Goal: Task Accomplishment & Management: Use online tool/utility

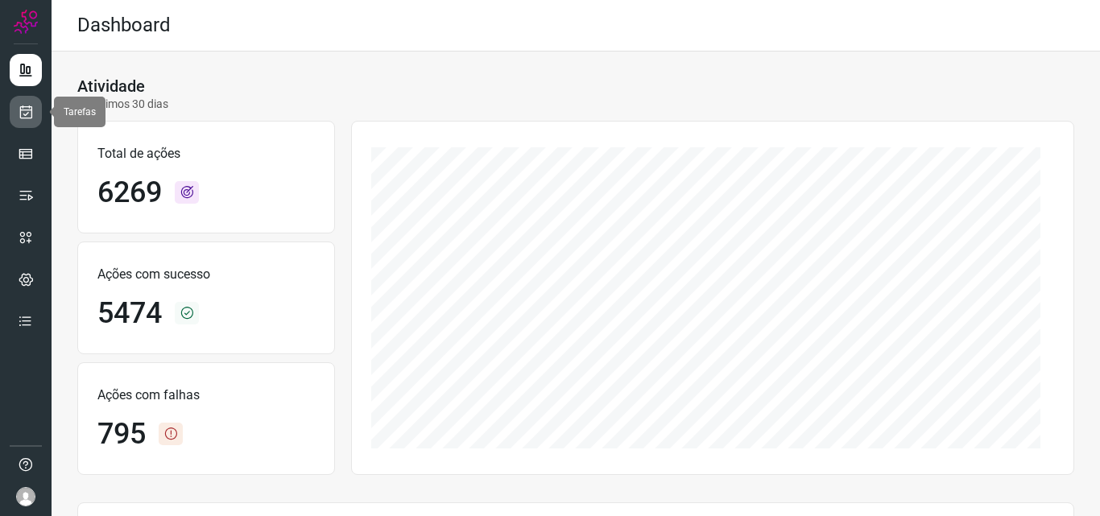
click at [23, 111] on icon at bounding box center [26, 112] width 17 height 16
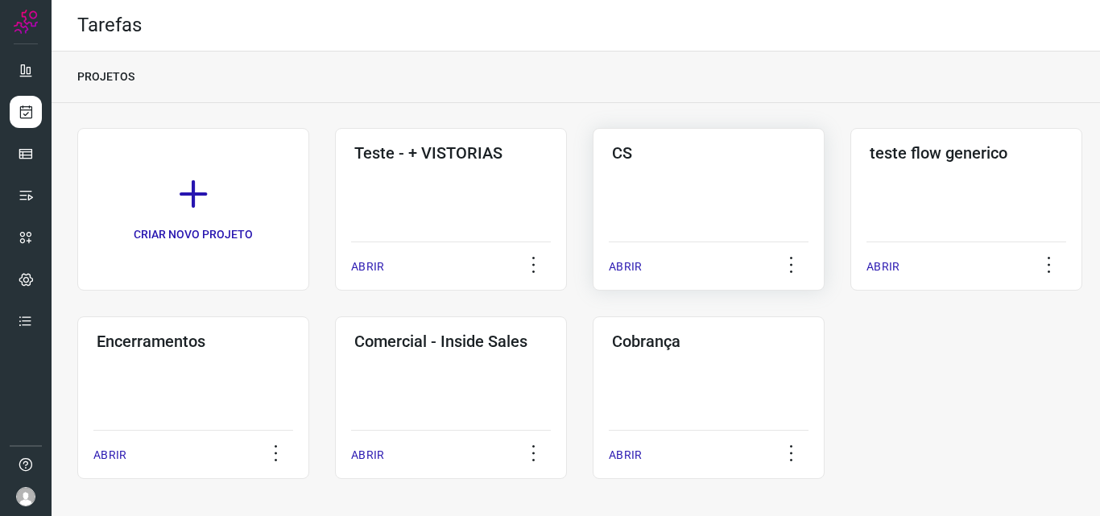
click at [676, 193] on div "CS ABRIR" at bounding box center [709, 209] width 232 height 163
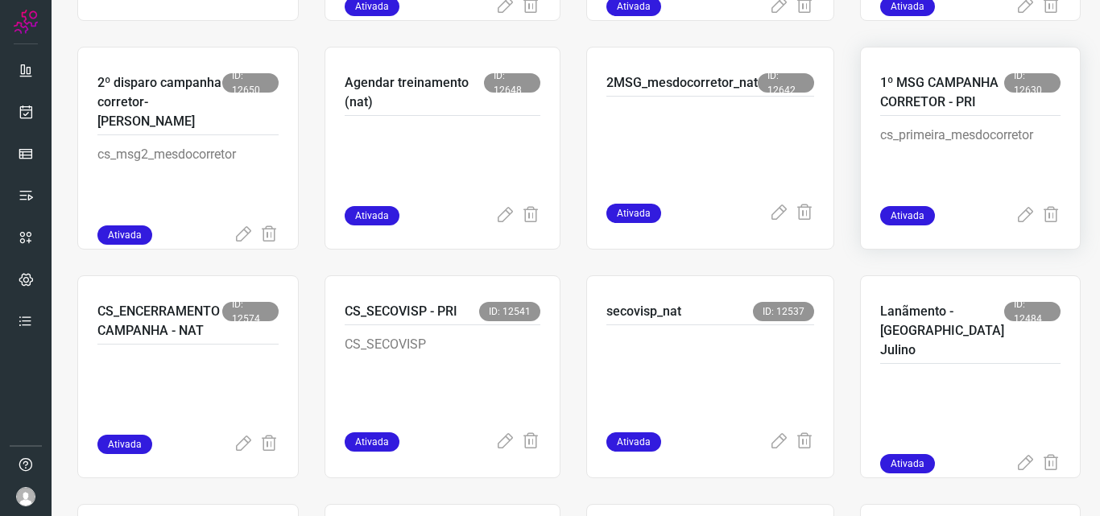
scroll to position [564, 0]
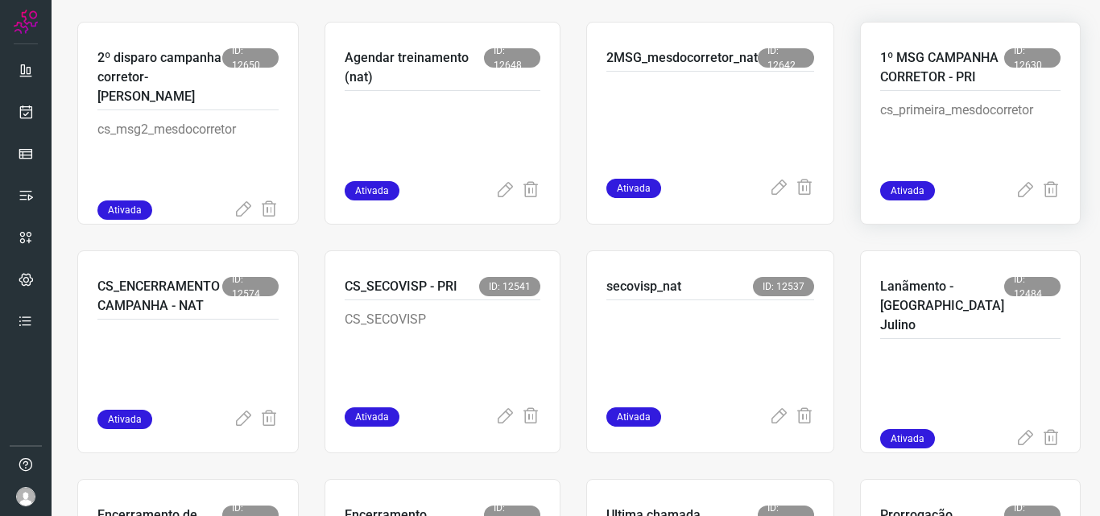
click at [952, 91] on div "1º MSG CAMPANHA CORRETOR - PRI ID: 12630" at bounding box center [970, 69] width 180 height 43
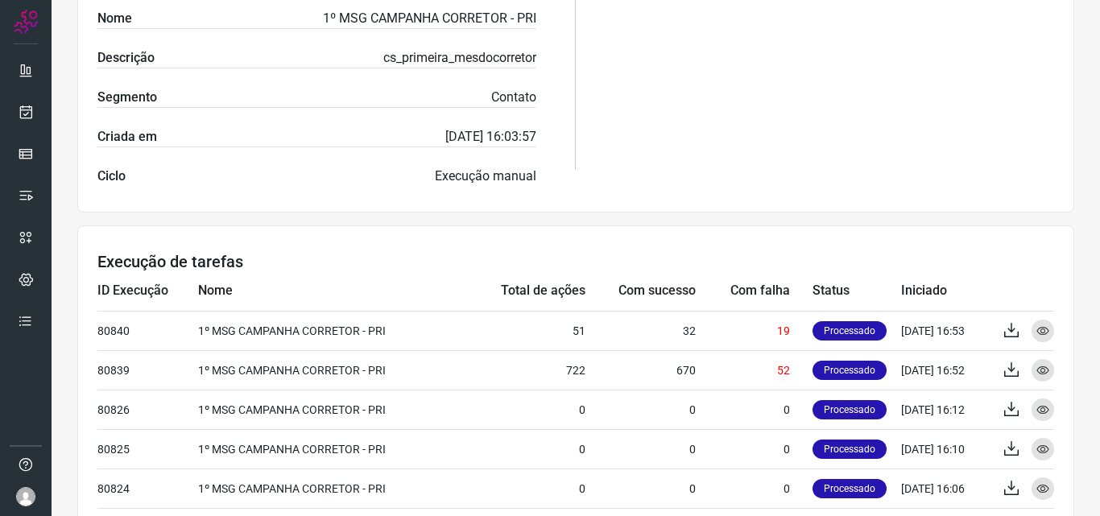
scroll to position [513, 0]
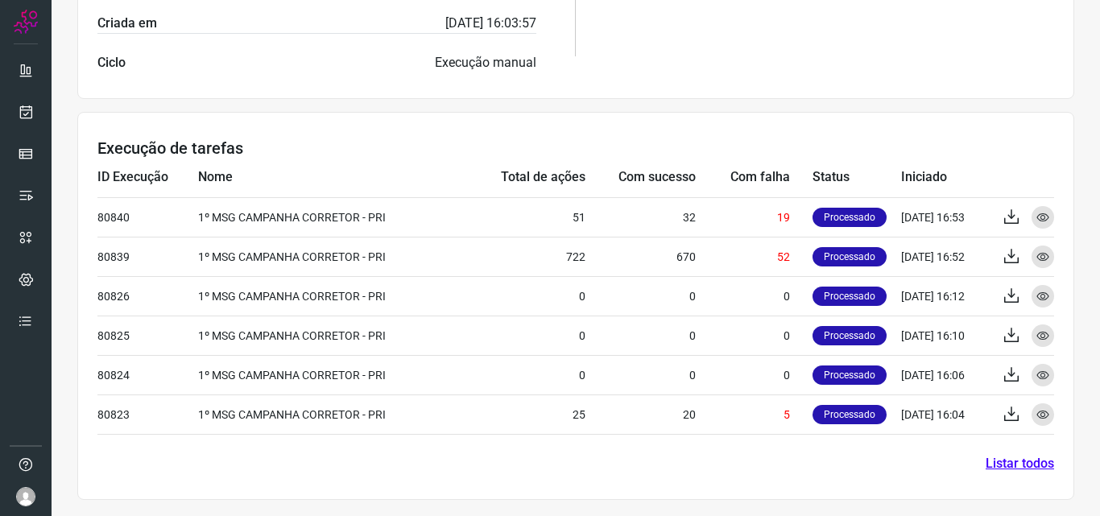
click at [1005, 462] on link "Listar todos" at bounding box center [1020, 463] width 68 height 19
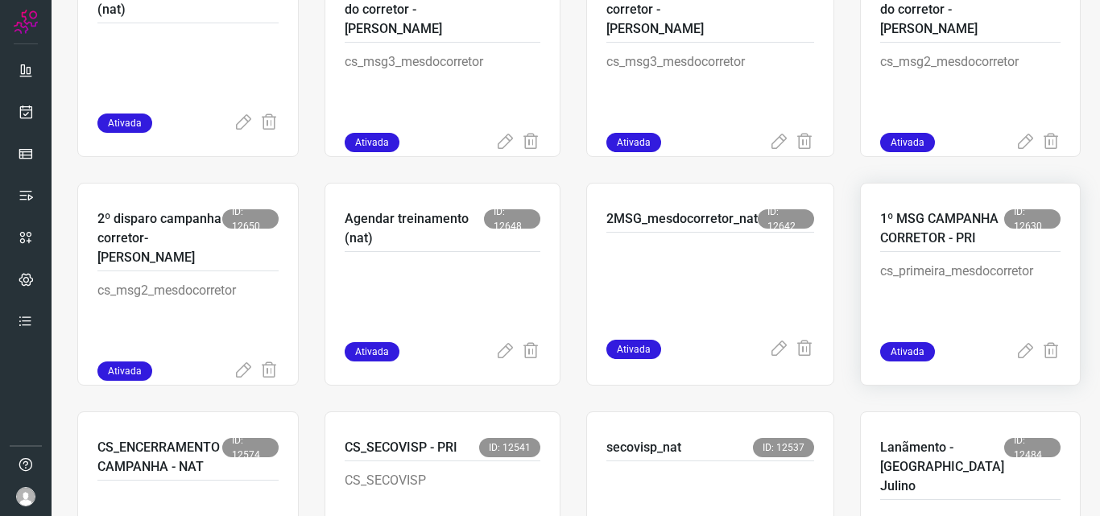
scroll to position [483, 0]
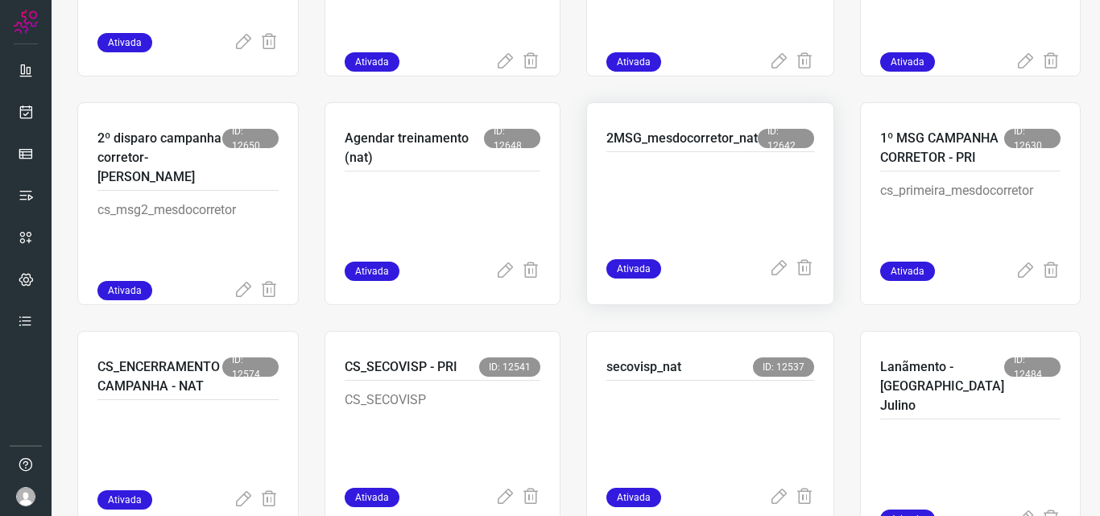
click at [730, 177] on p at bounding box center [710, 202] width 208 height 81
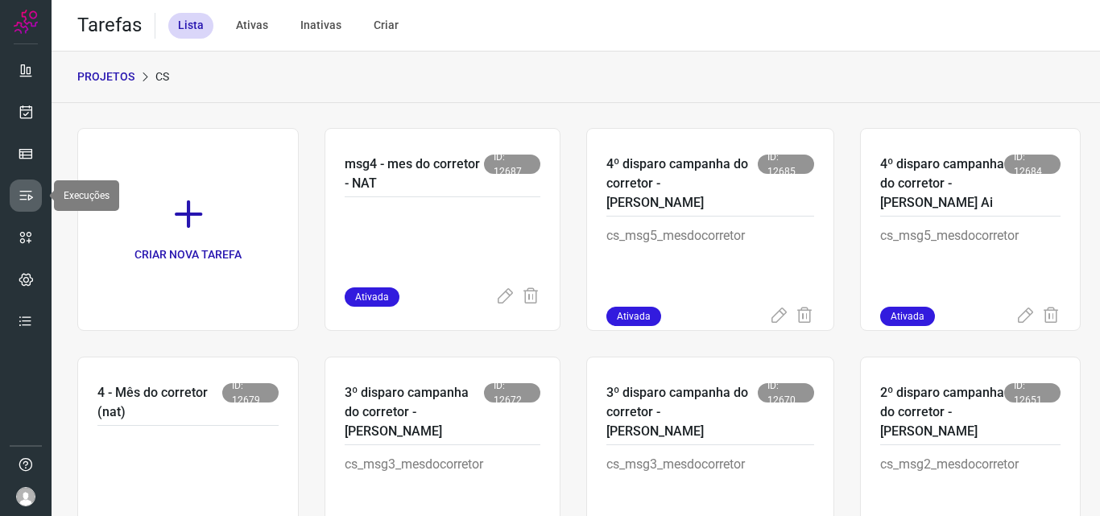
click at [22, 197] on icon at bounding box center [26, 196] width 16 height 16
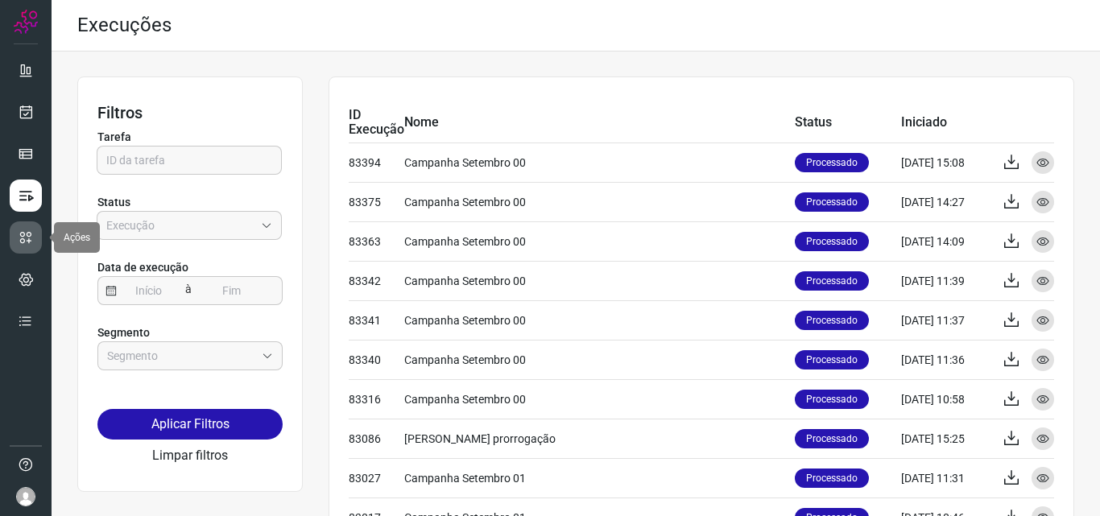
click at [27, 237] on icon at bounding box center [26, 238] width 16 height 16
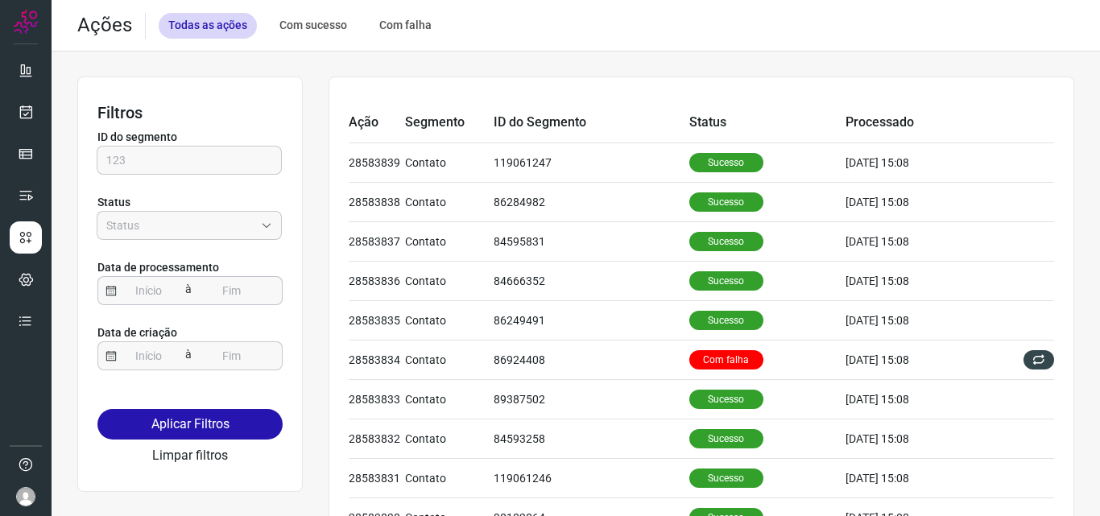
click at [172, 292] on input at bounding box center [149, 290] width 64 height 27
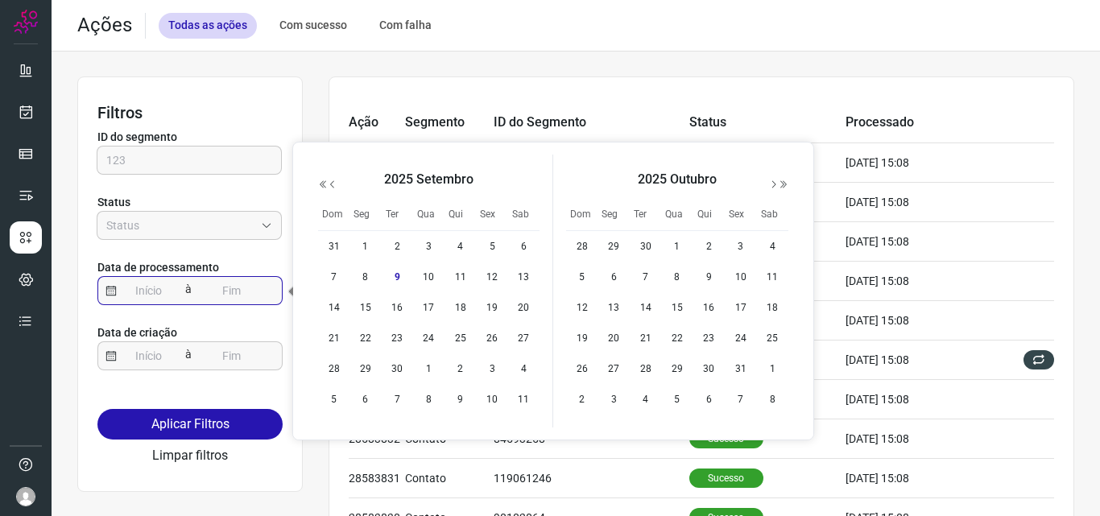
click at [323, 186] on icon "button" at bounding box center [323, 185] width 10 height 10
click at [333, 184] on icon "button" at bounding box center [333, 185] width 10 height 10
click at [457, 246] on span "1" at bounding box center [460, 246] width 19 height 19
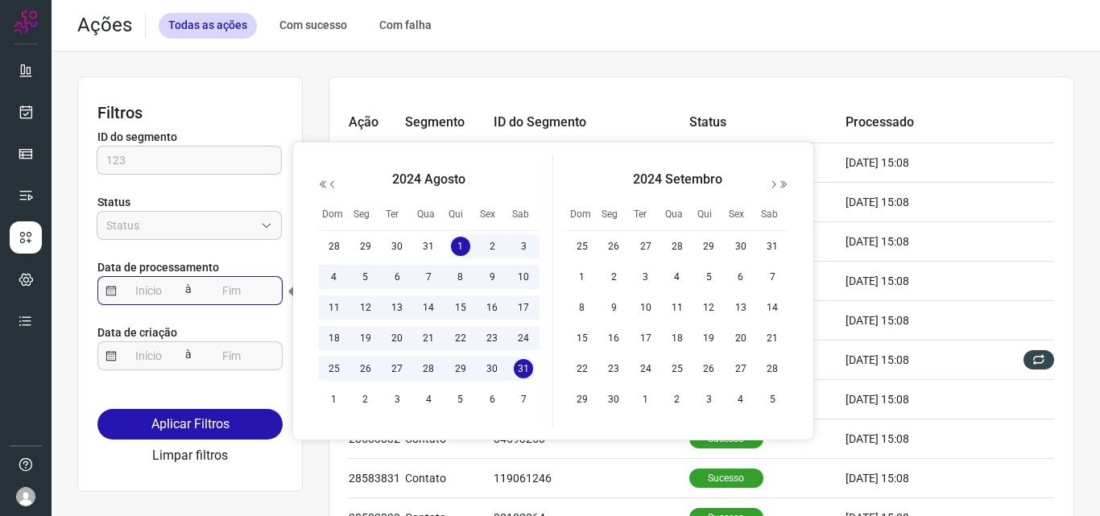
click at [524, 371] on span "31" at bounding box center [523, 368] width 19 height 19
type input "[DATE]"
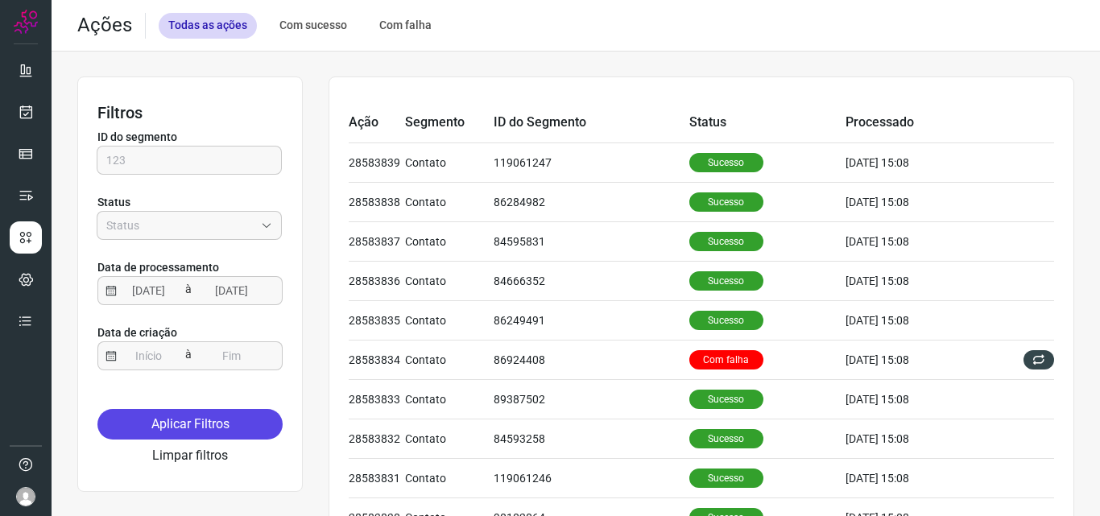
click at [168, 425] on button "Aplicar Filtros" at bounding box center [189, 424] width 185 height 31
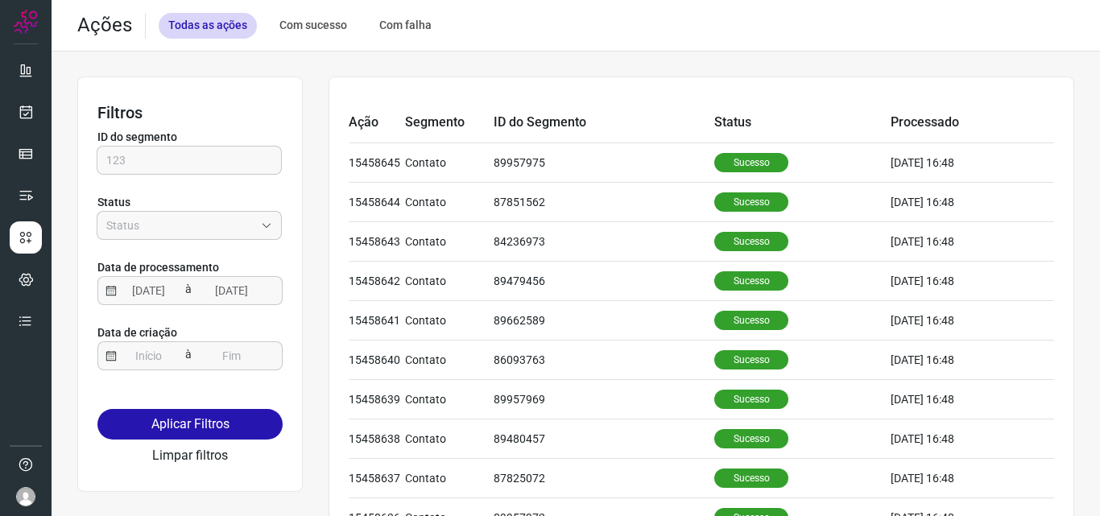
click at [295, 19] on div "Com sucesso" at bounding box center [313, 26] width 87 height 26
type input "Sucesso"
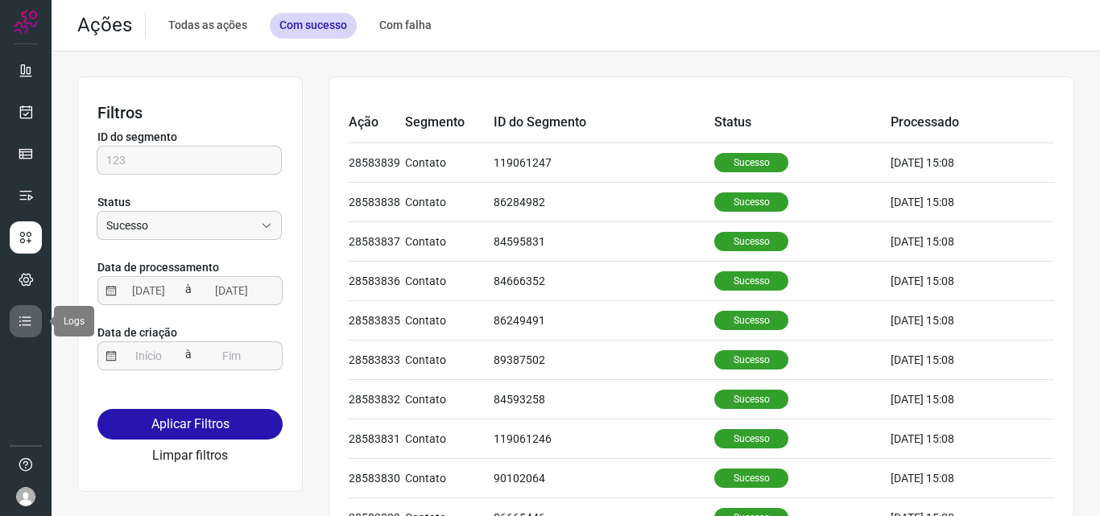
click at [26, 328] on icon at bounding box center [26, 321] width 16 height 16
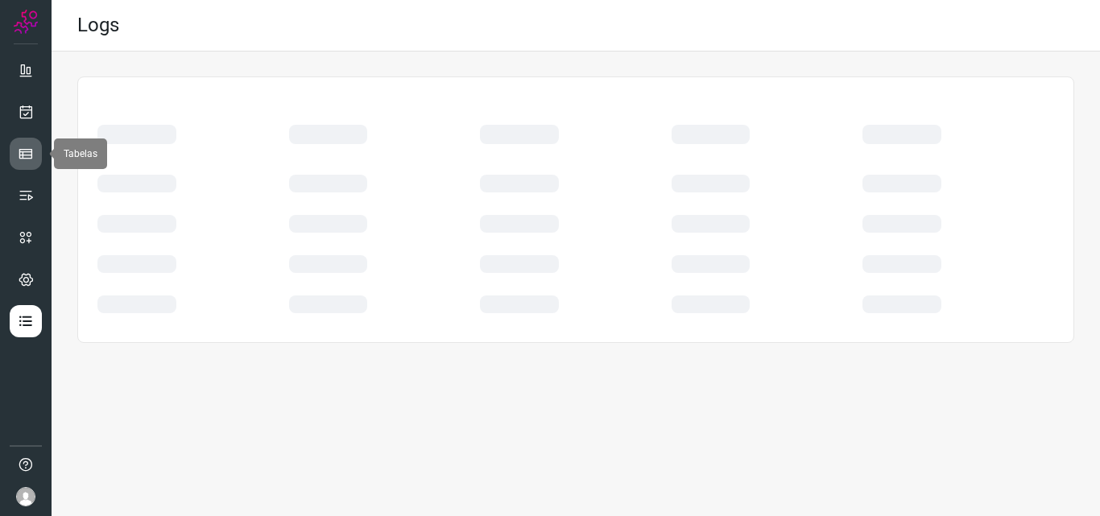
click at [32, 147] on icon at bounding box center [26, 154] width 16 height 16
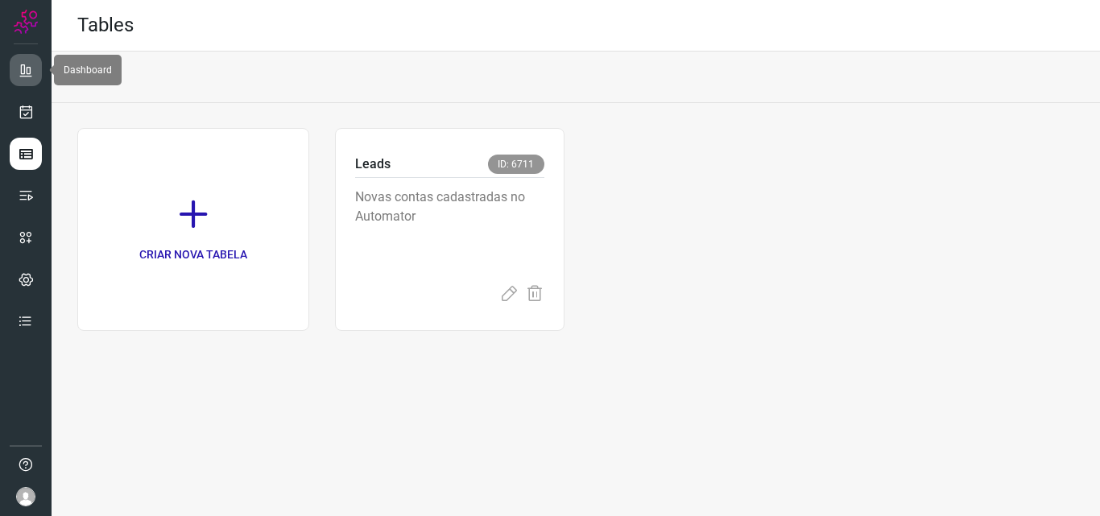
click at [34, 68] on link at bounding box center [26, 70] width 32 height 32
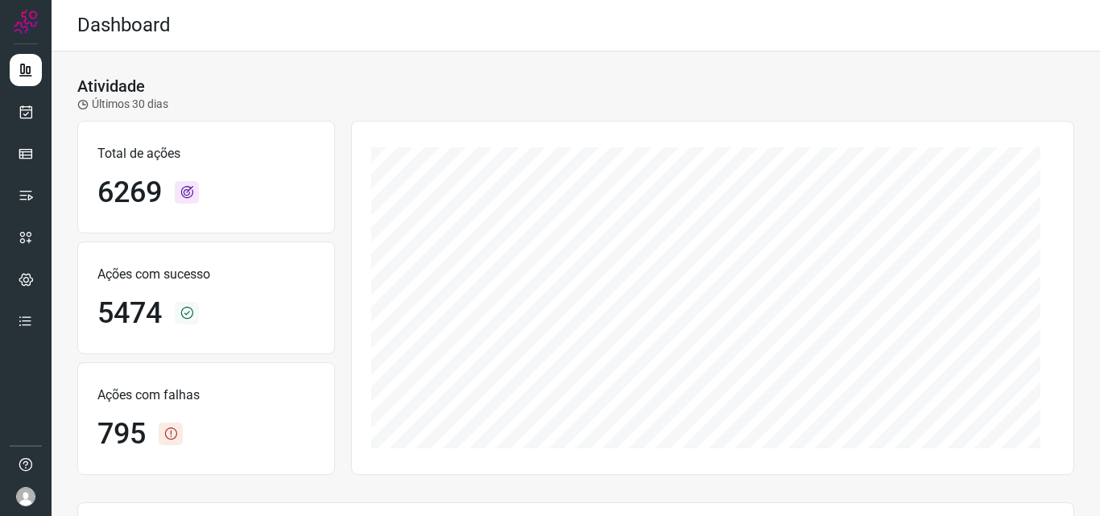
click at [184, 194] on icon at bounding box center [187, 192] width 24 height 23
click at [188, 313] on icon at bounding box center [187, 313] width 24 height 23
click at [191, 318] on icon at bounding box center [187, 313] width 24 height 23
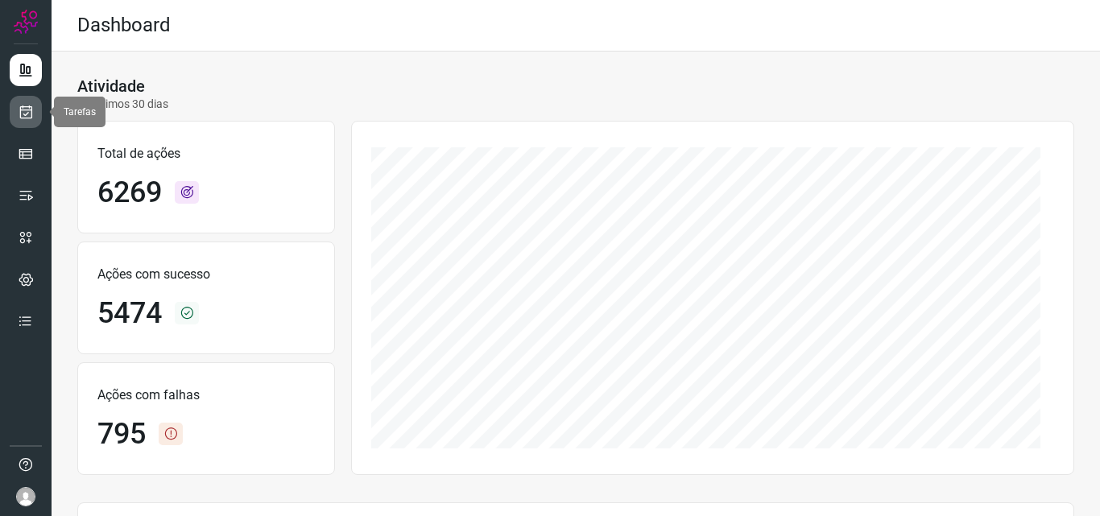
click at [19, 114] on icon at bounding box center [26, 112] width 17 height 16
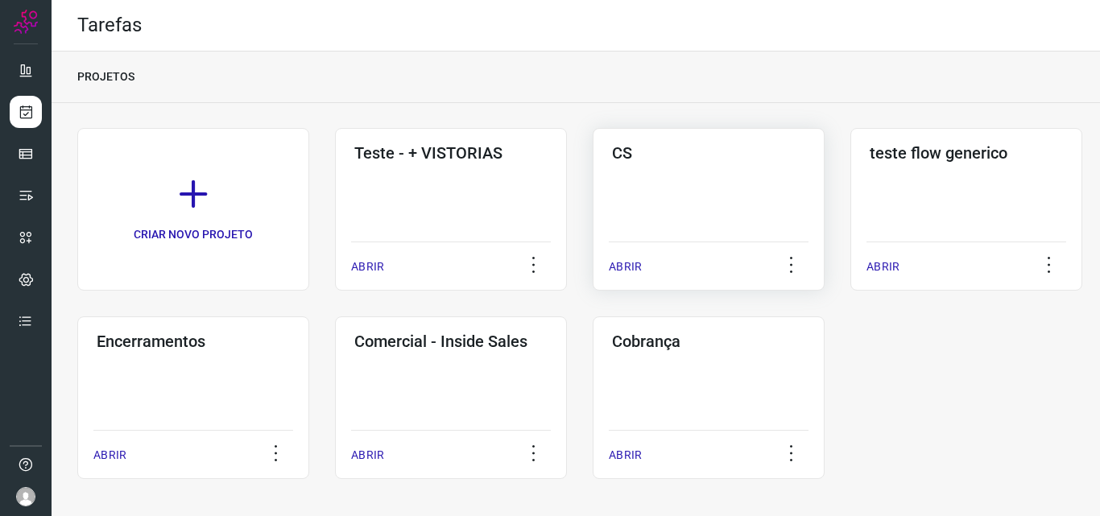
click at [708, 188] on div "CS ABRIR" at bounding box center [709, 209] width 232 height 163
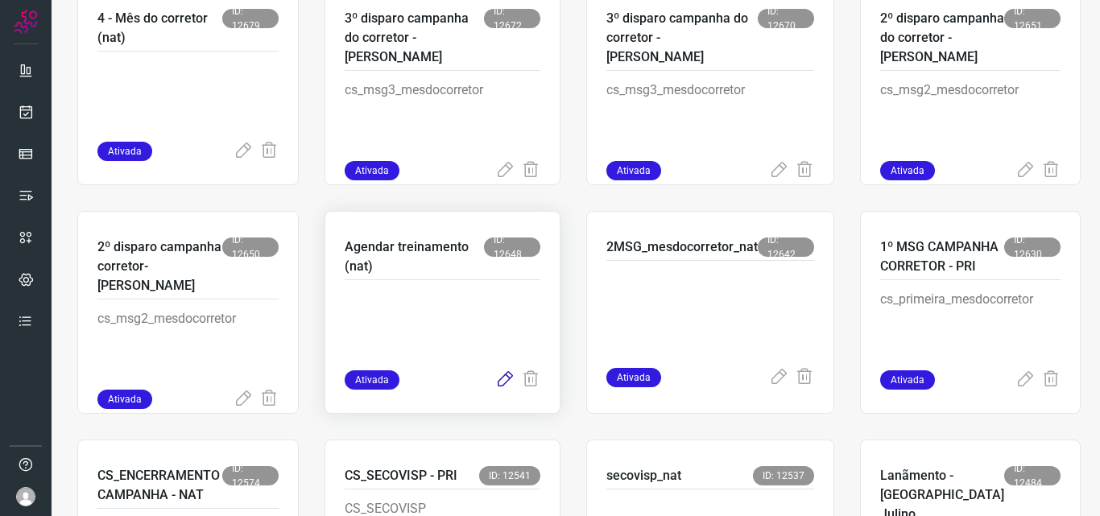
scroll to position [403, 0]
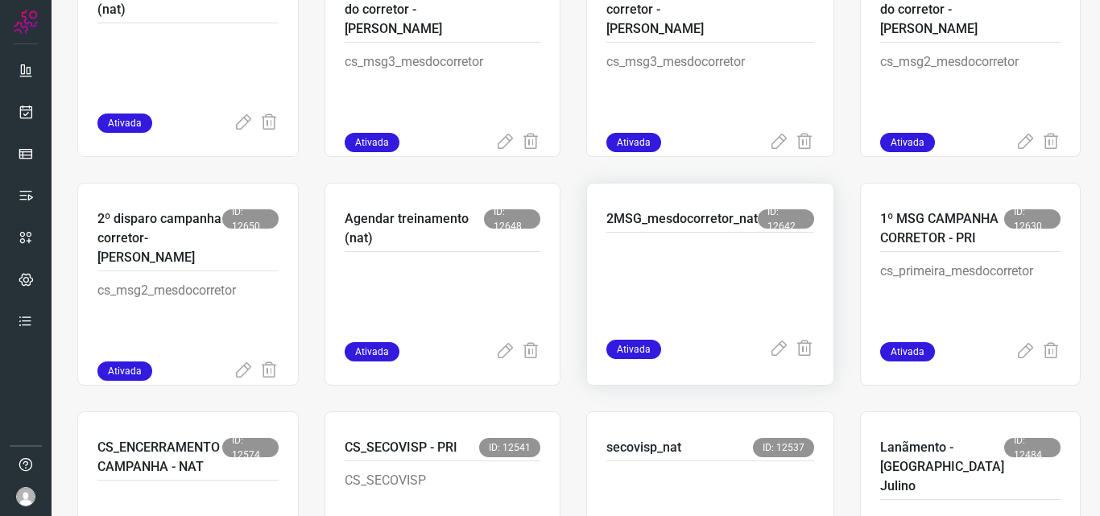
click at [660, 223] on p "2MSG_mesdocorretor_nat" at bounding box center [681, 218] width 151 height 19
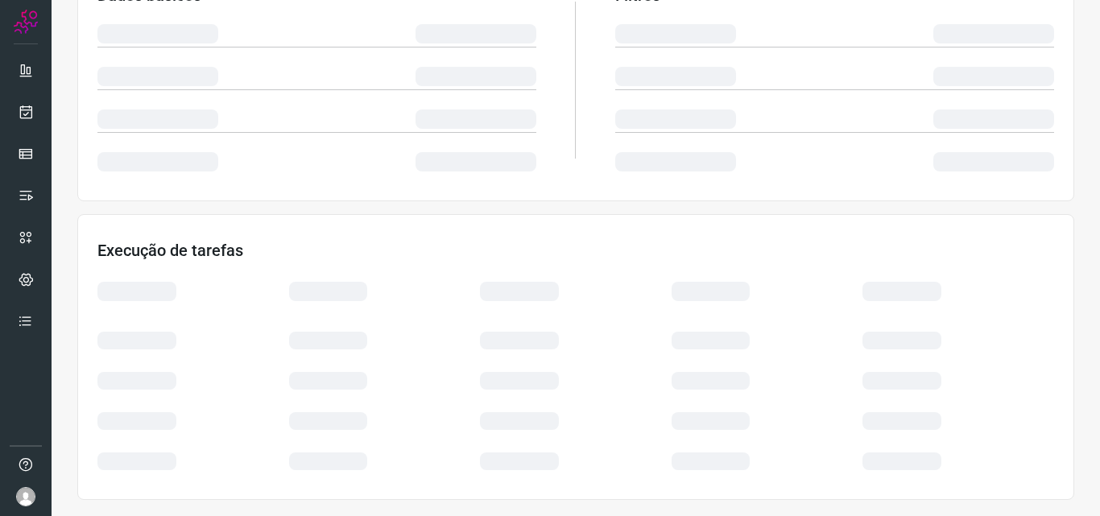
scroll to position [316, 0]
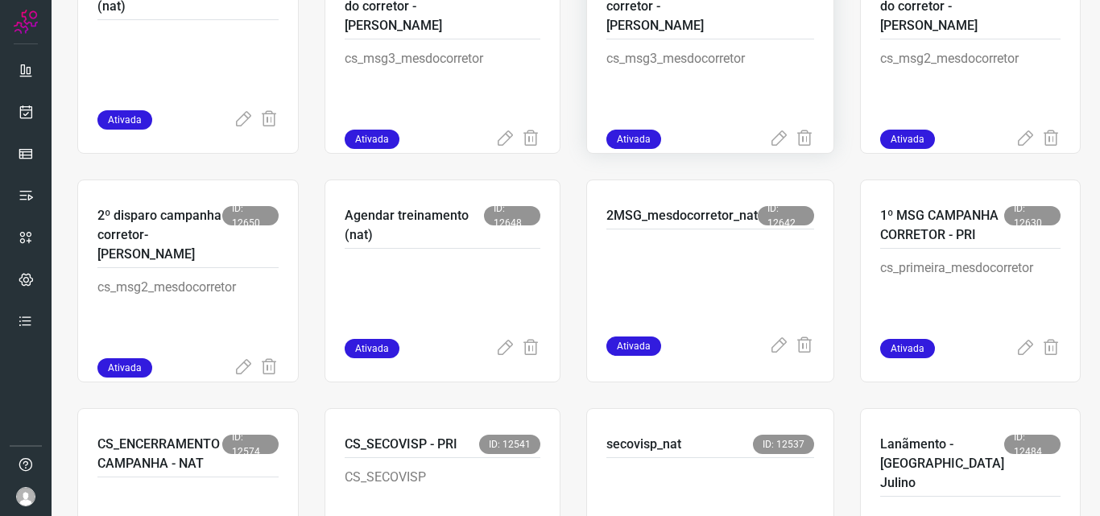
scroll to position [486, 0]
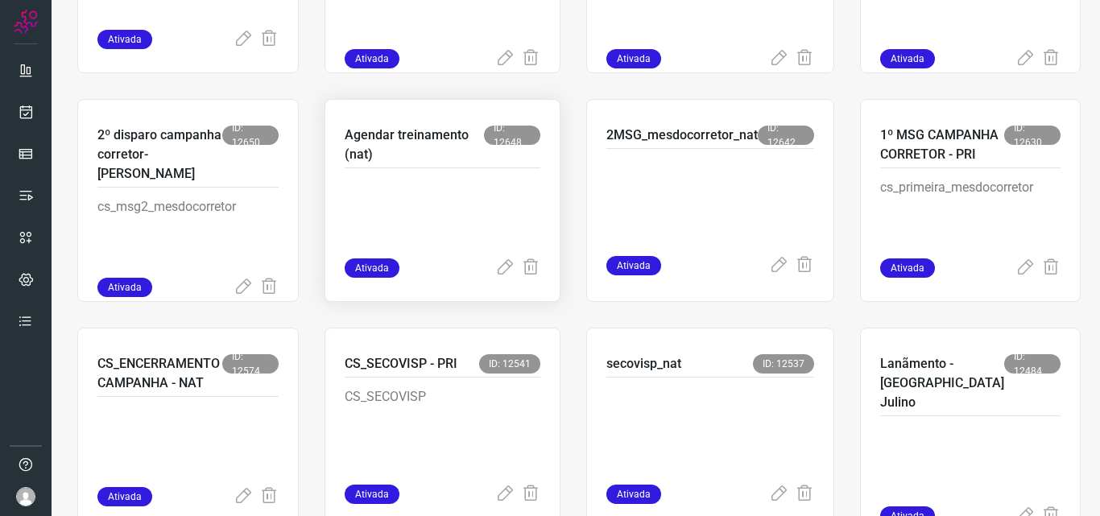
click at [396, 149] on p "Agendar treinamento (nat)" at bounding box center [414, 145] width 139 height 39
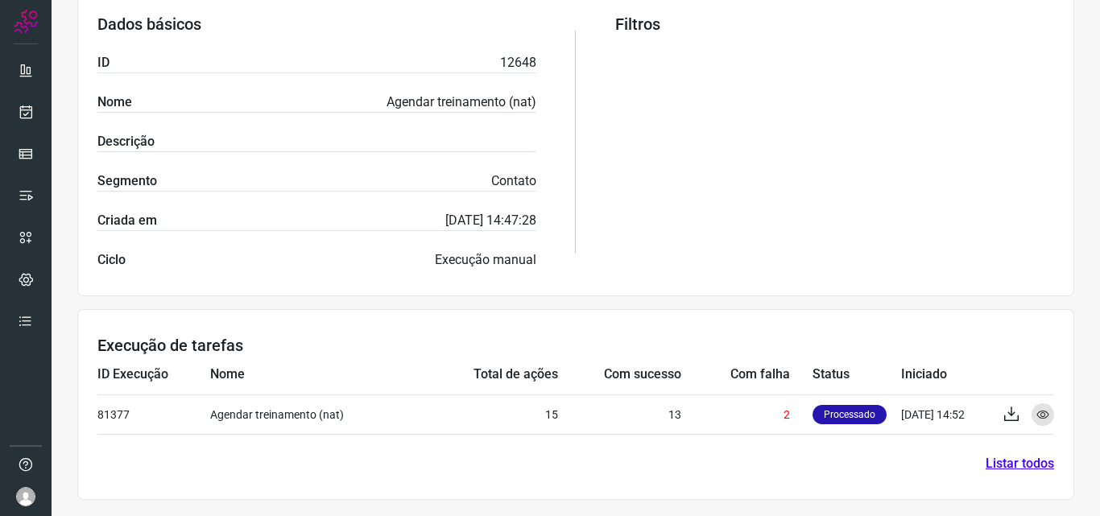
scroll to position [316, 0]
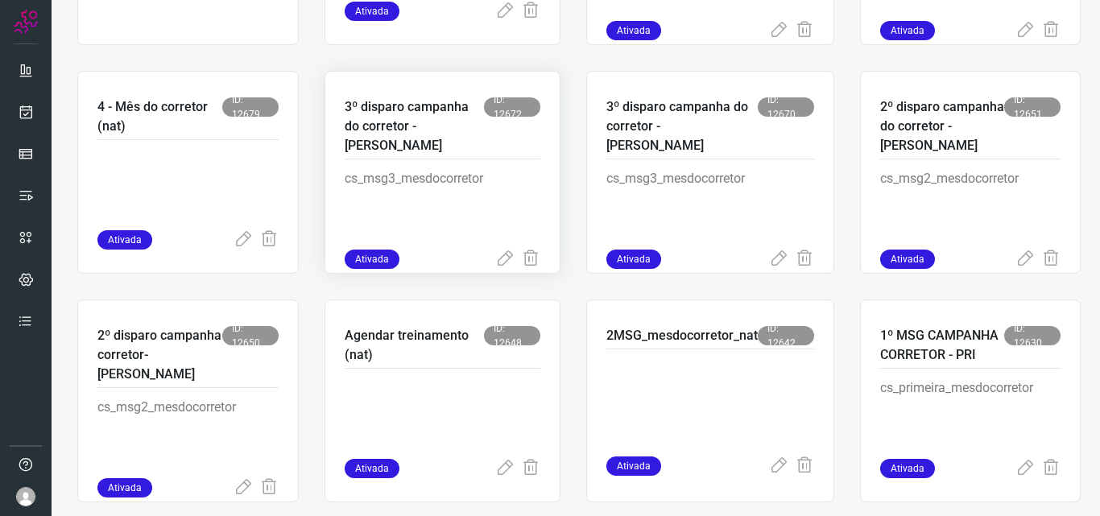
scroll to position [325, 0]
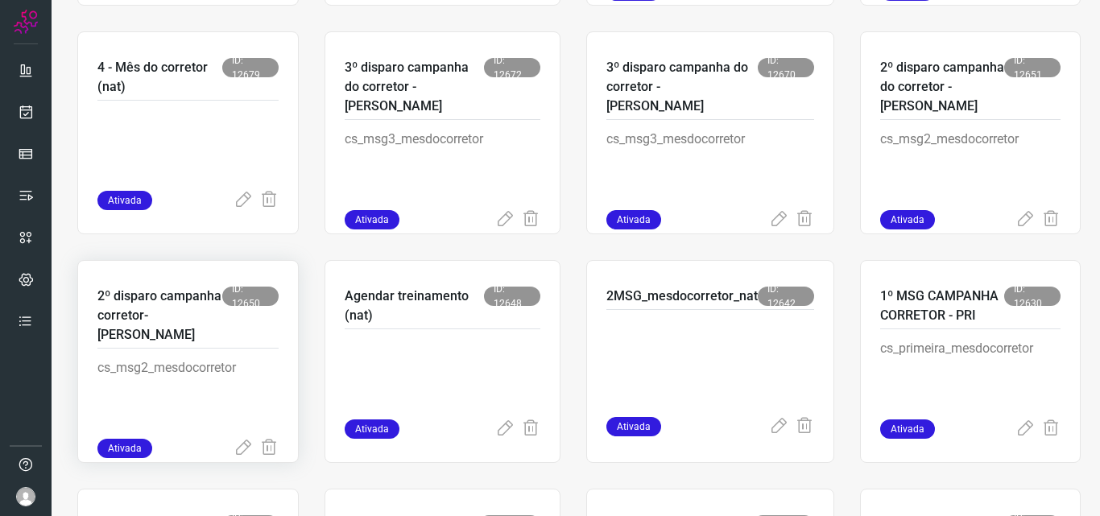
click at [149, 285] on div "2º disparo campanha corretor-[PERSON_NAME] ID: 12650 cs_msg2_mesdocorretor Ativ…" at bounding box center [187, 361] width 221 height 203
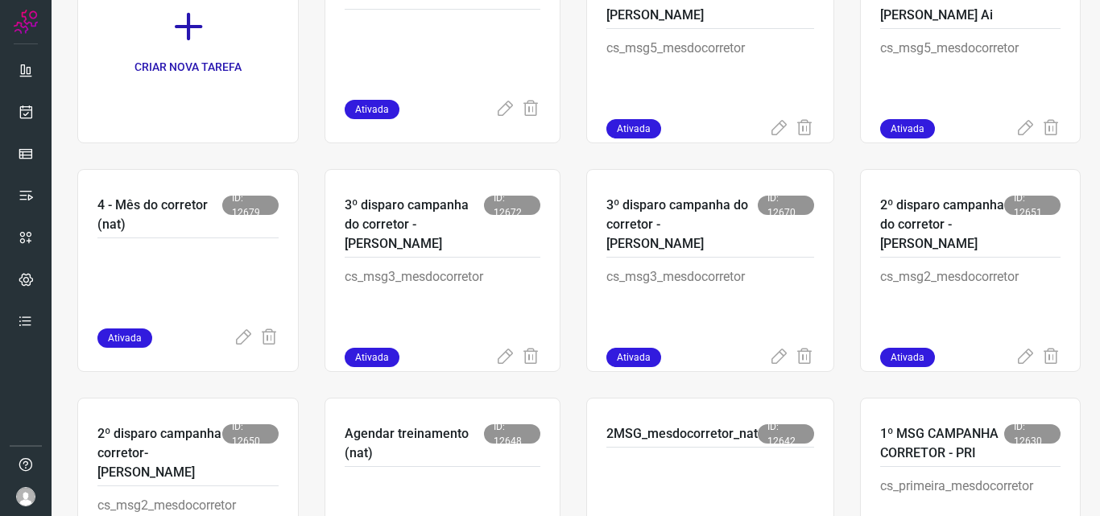
scroll to position [242, 0]
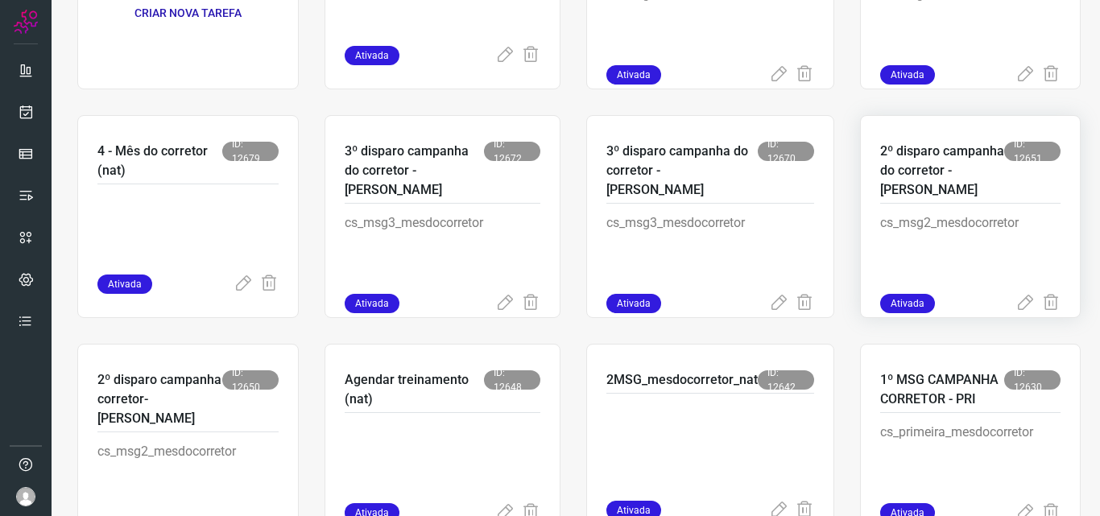
click at [940, 160] on p "2º disparo campanha do corretor - [PERSON_NAME]" at bounding box center [942, 171] width 124 height 58
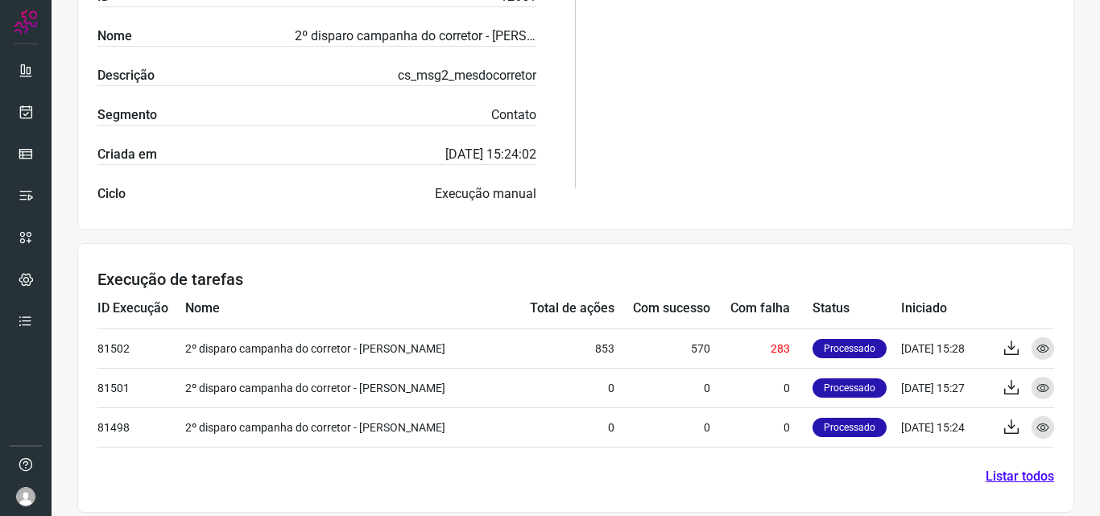
scroll to position [395, 0]
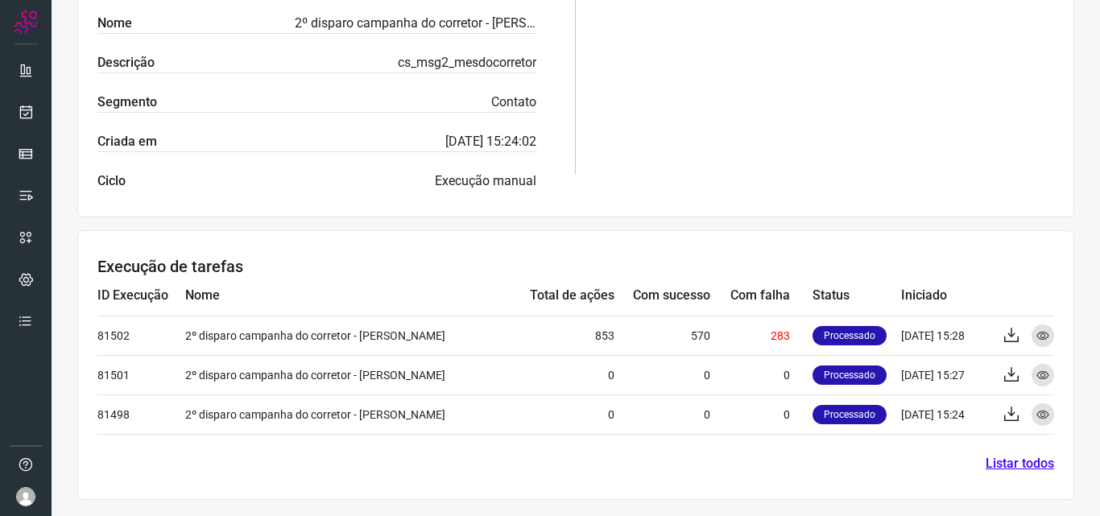
scroll to position [84, 0]
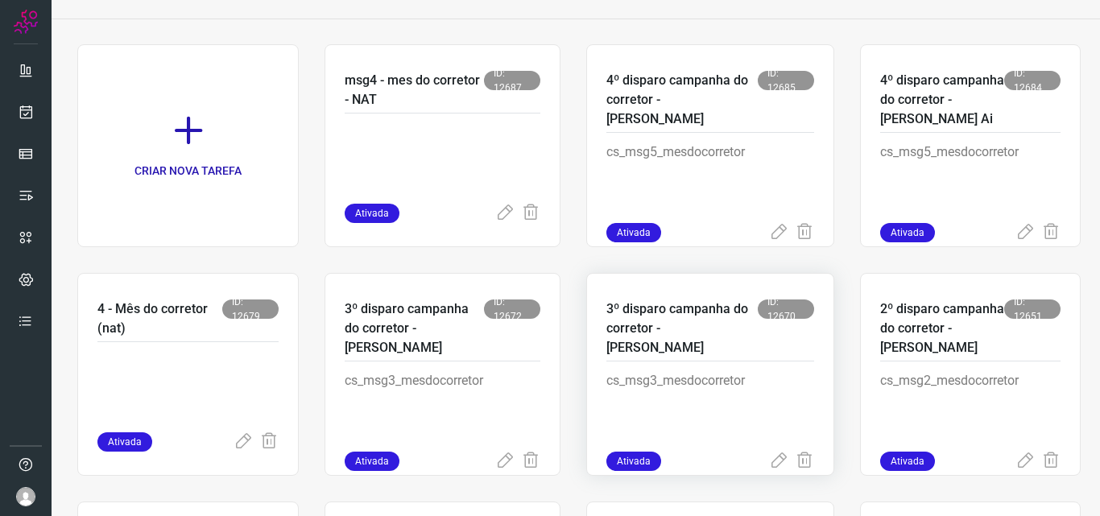
click at [646, 319] on p "3º disparo campanha do corretor - [PERSON_NAME]" at bounding box center [681, 329] width 151 height 58
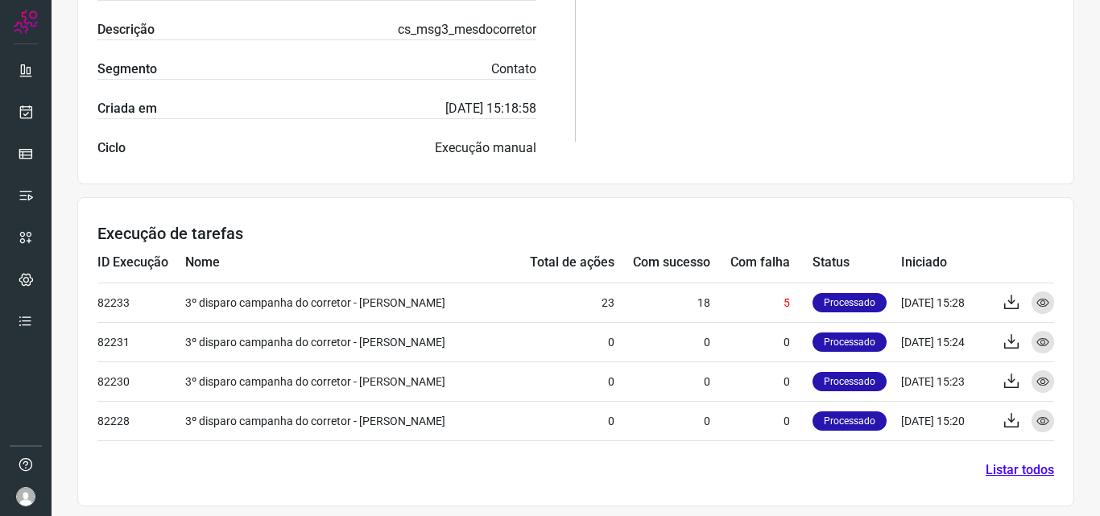
scroll to position [434, 0]
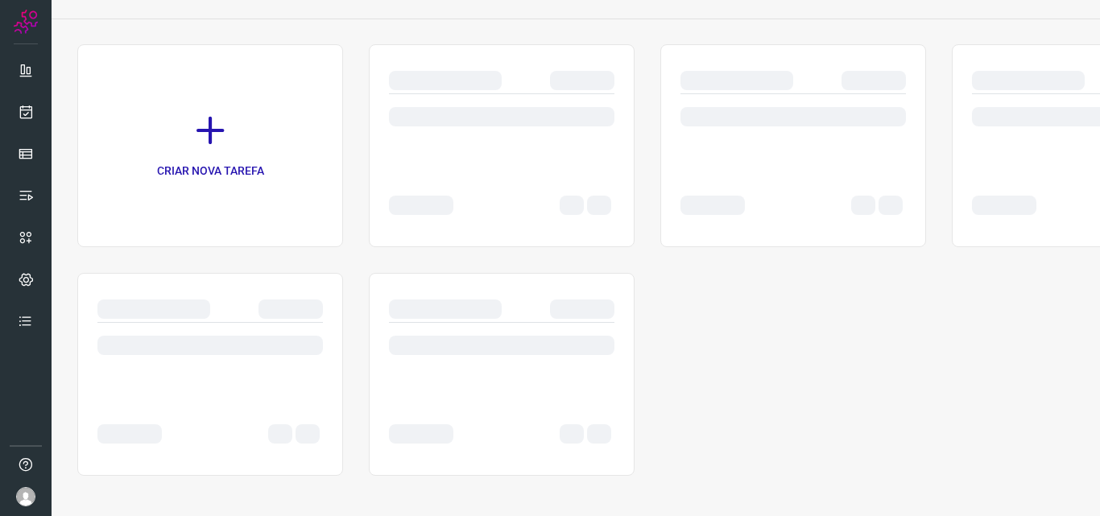
scroll to position [84, 0]
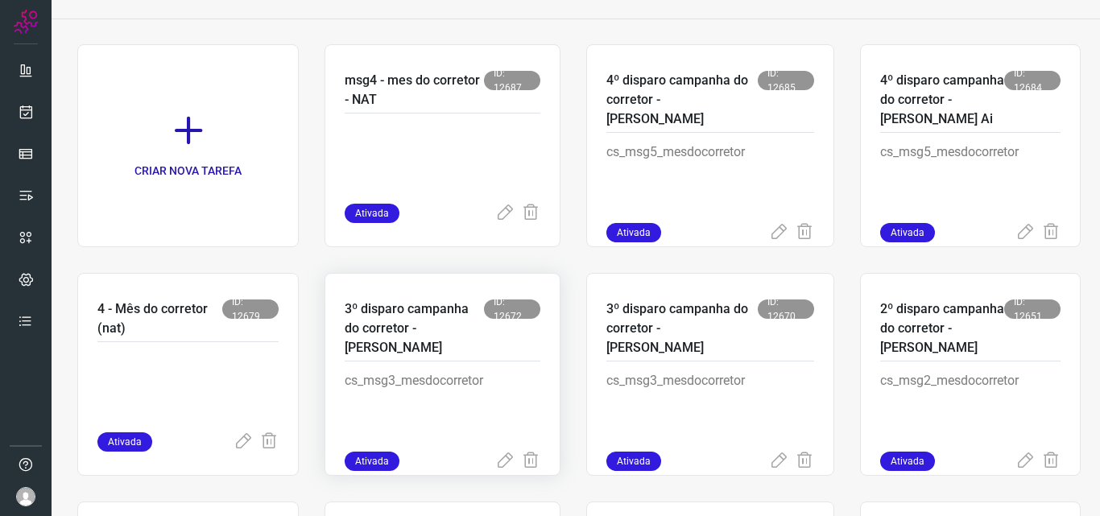
click at [430, 322] on p "3º disparo campanha do corretor - [PERSON_NAME]" at bounding box center [414, 329] width 139 height 58
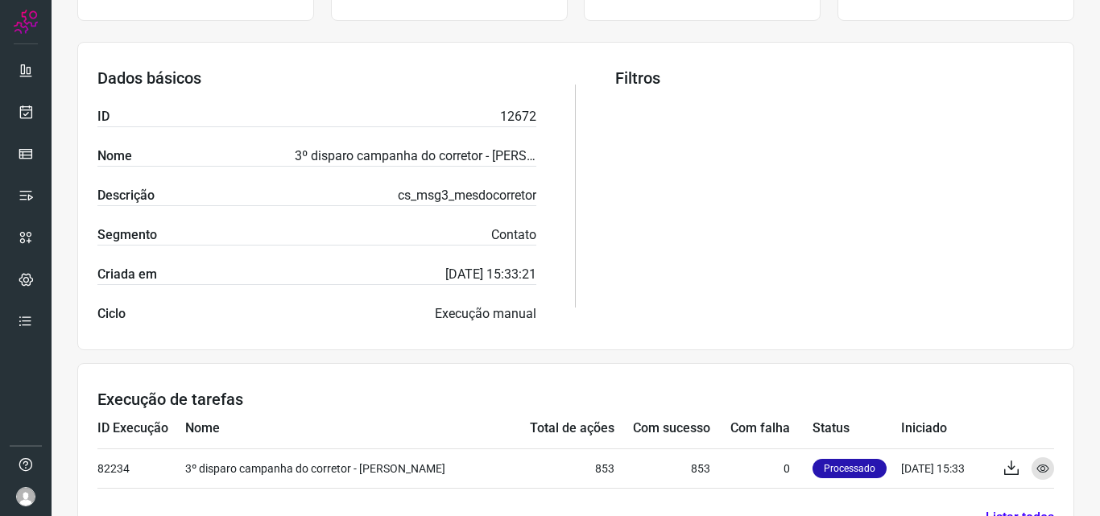
scroll to position [316, 0]
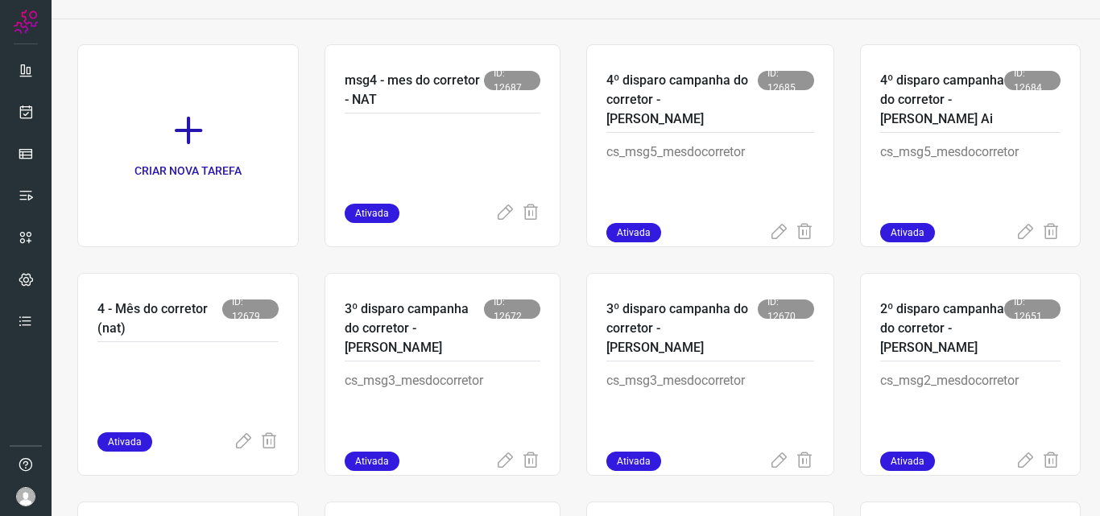
scroll to position [164, 0]
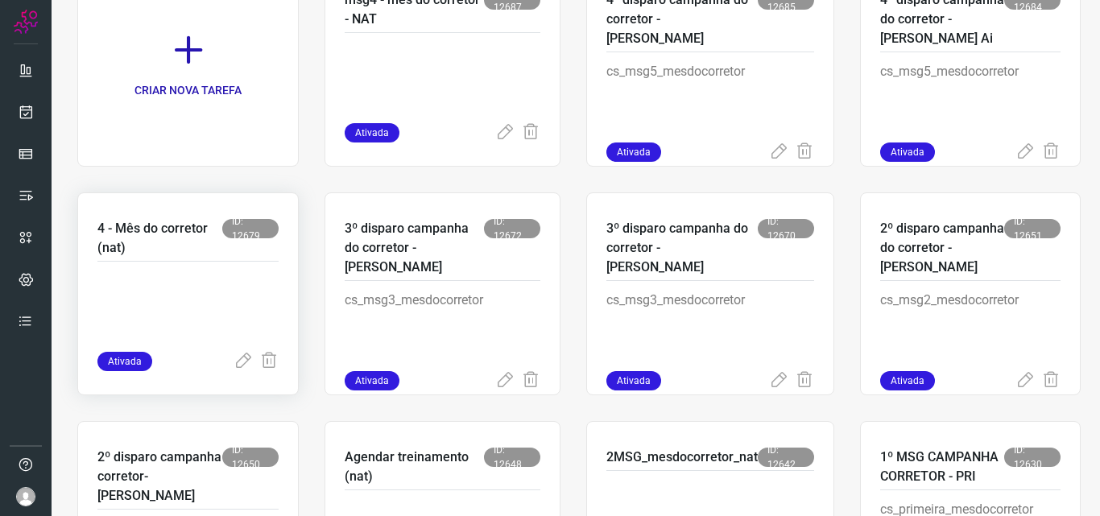
click at [164, 222] on p "4 - Mês do corretor (nat)" at bounding box center [159, 238] width 125 height 39
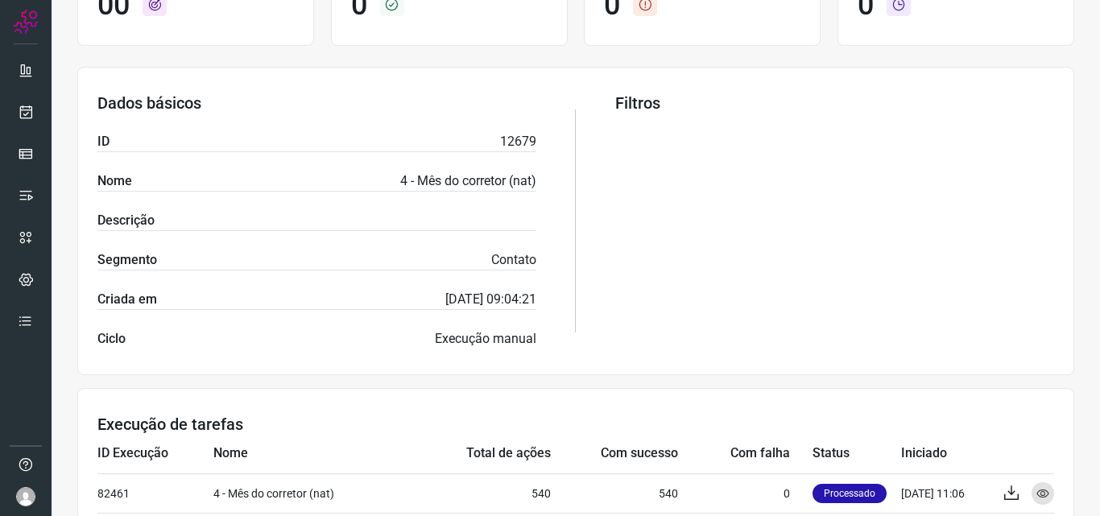
scroll to position [316, 0]
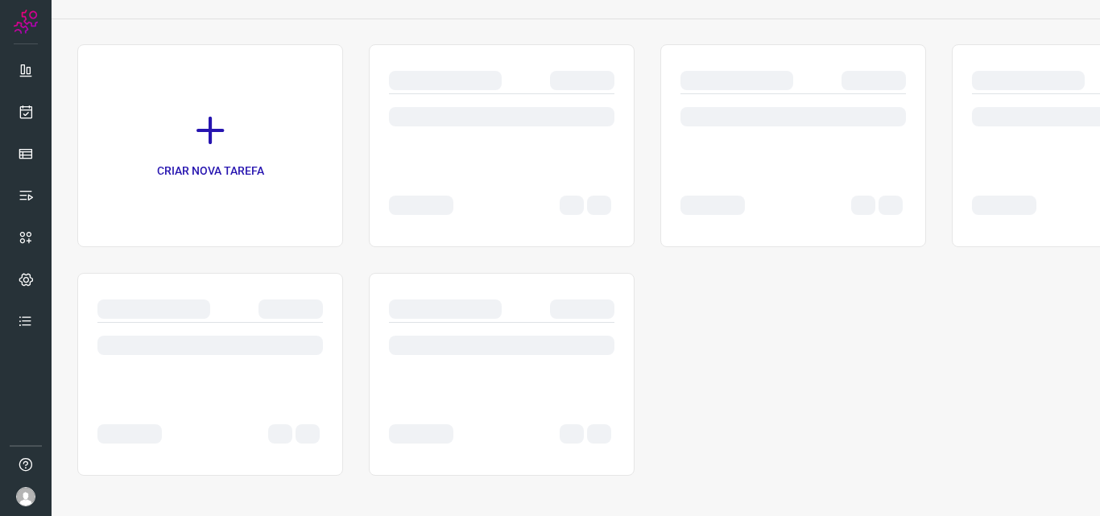
scroll to position [84, 0]
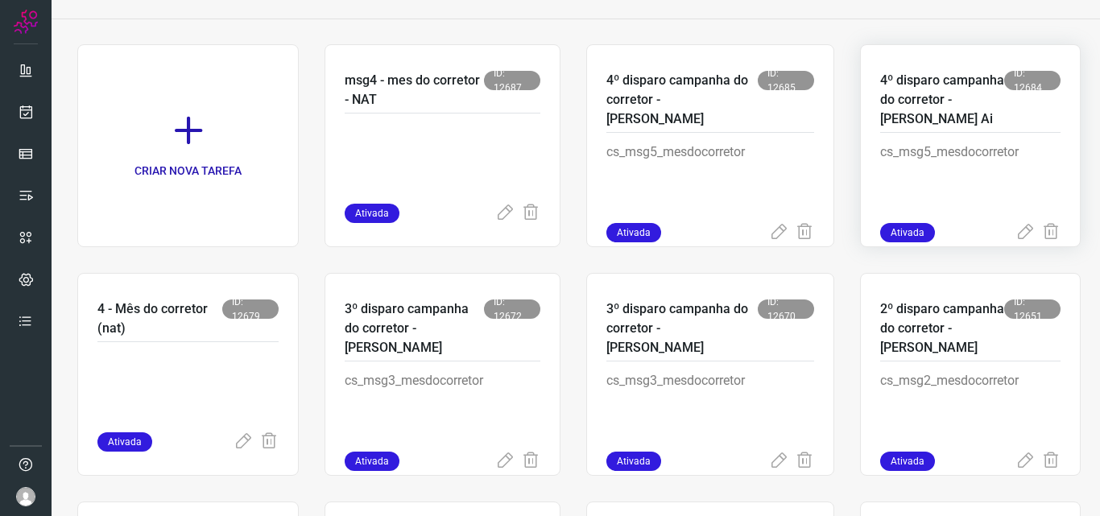
click at [921, 110] on p "4º disparo campanha do corretor - [PERSON_NAME] Ai" at bounding box center [942, 100] width 124 height 58
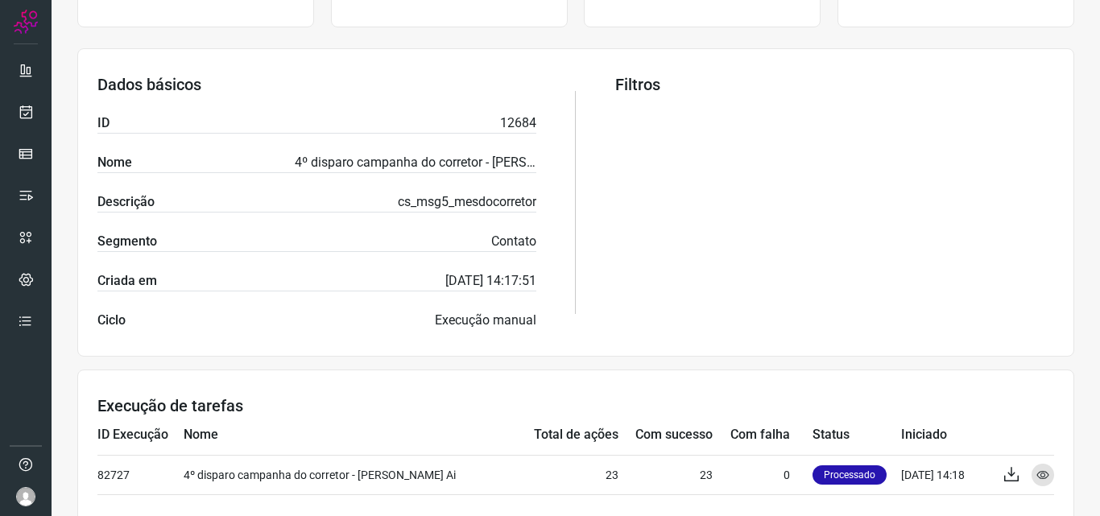
scroll to position [316, 0]
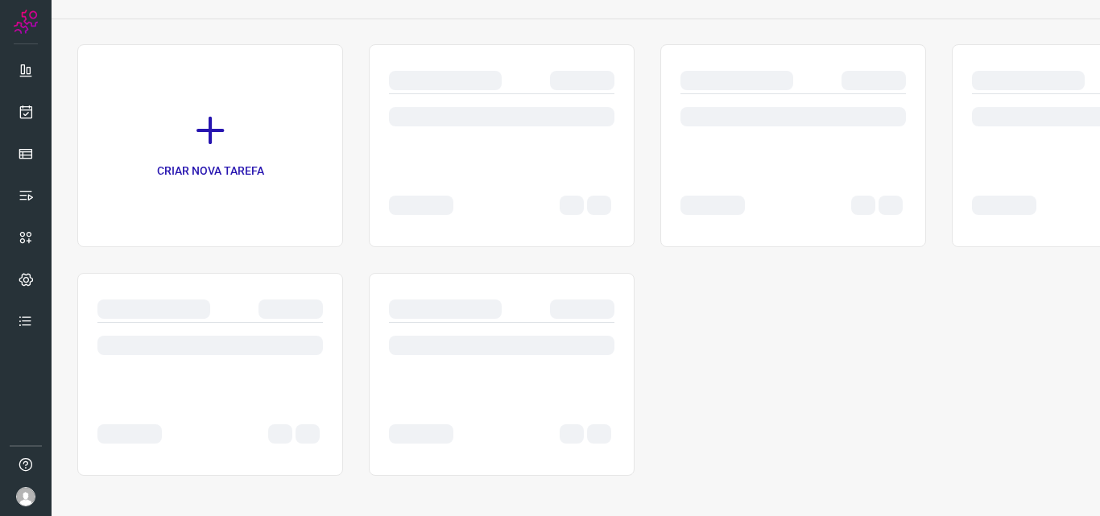
scroll to position [84, 0]
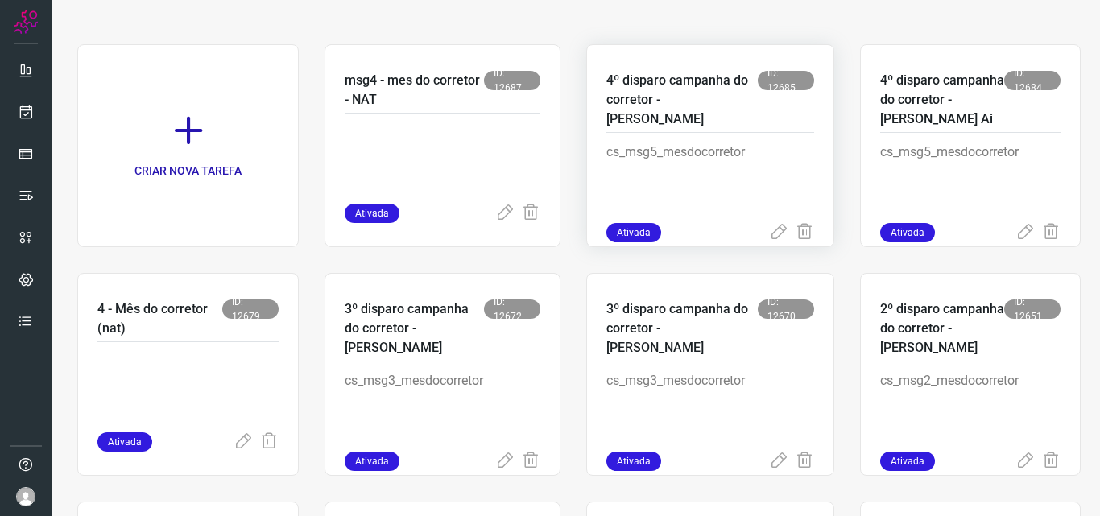
click at [676, 96] on p "4º disparo campanha do corretor - [PERSON_NAME]" at bounding box center [681, 100] width 151 height 58
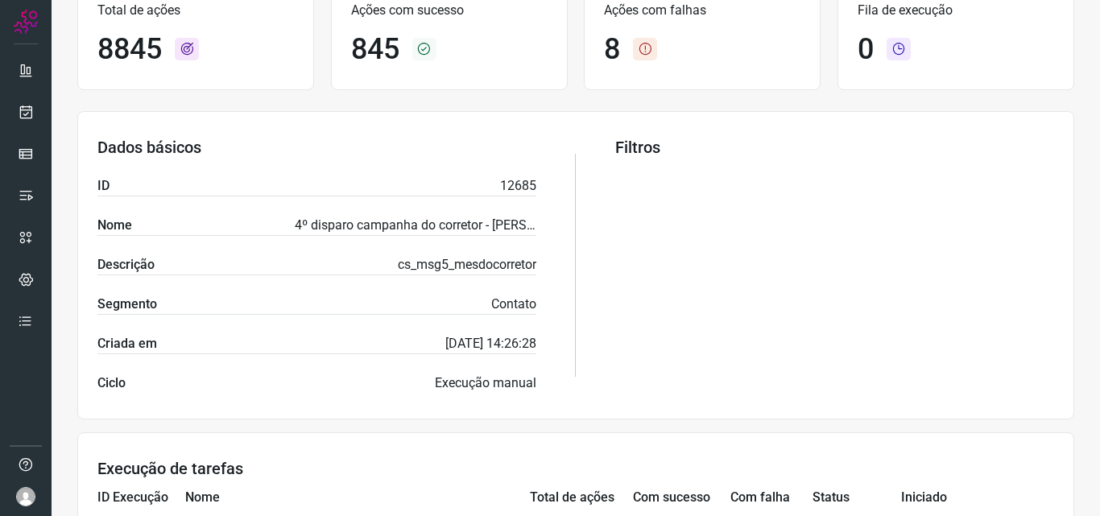
scroll to position [316, 0]
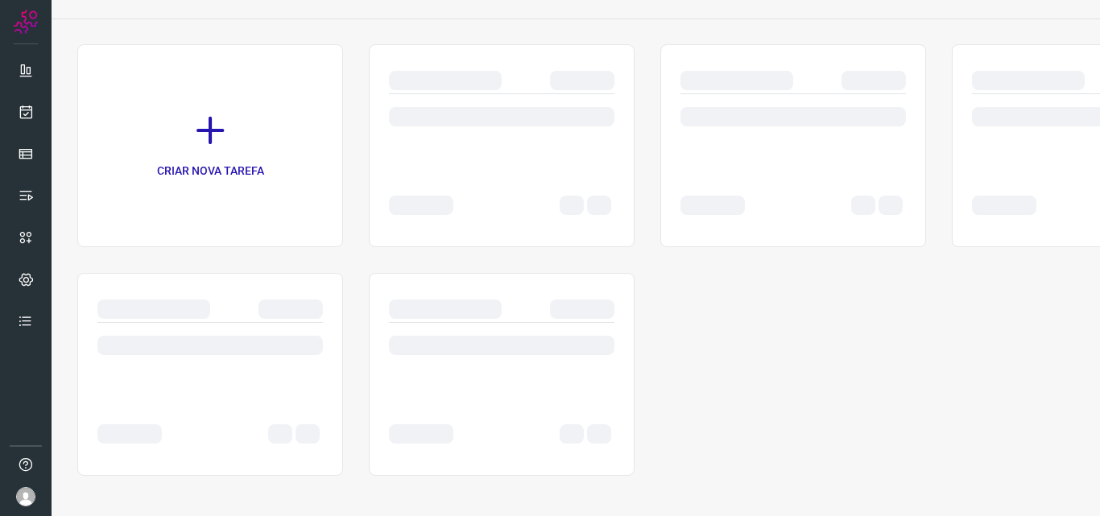
scroll to position [84, 0]
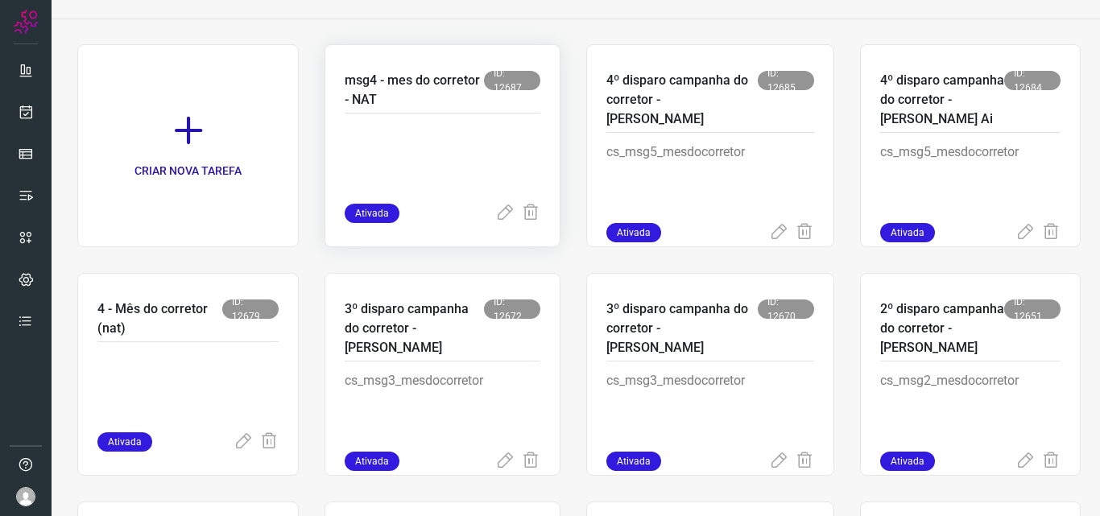
click at [407, 82] on p "msg4 - mes do corretor - NAT" at bounding box center [414, 90] width 139 height 39
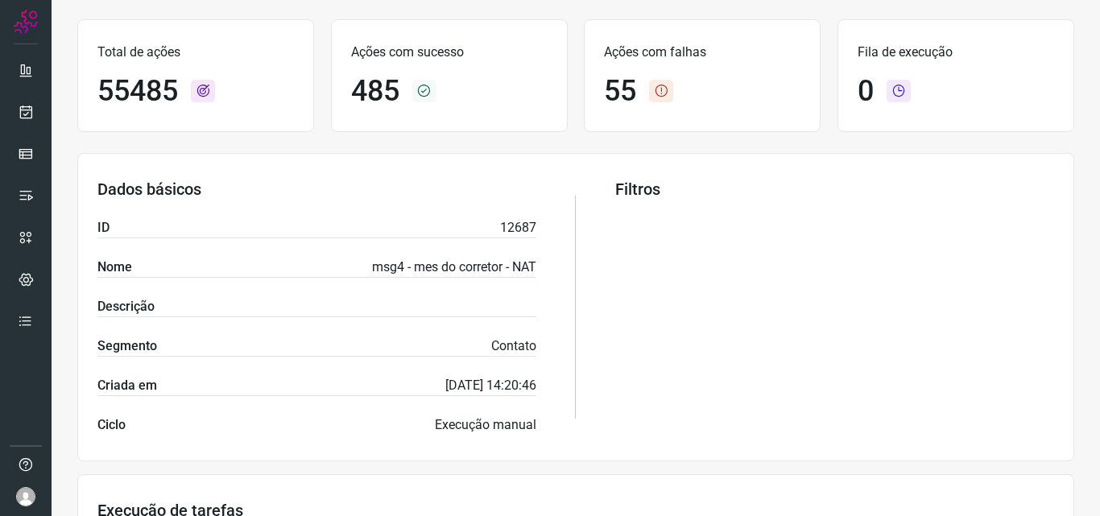
scroll to position [316, 0]
